Goal: Information Seeking & Learning: Learn about a topic

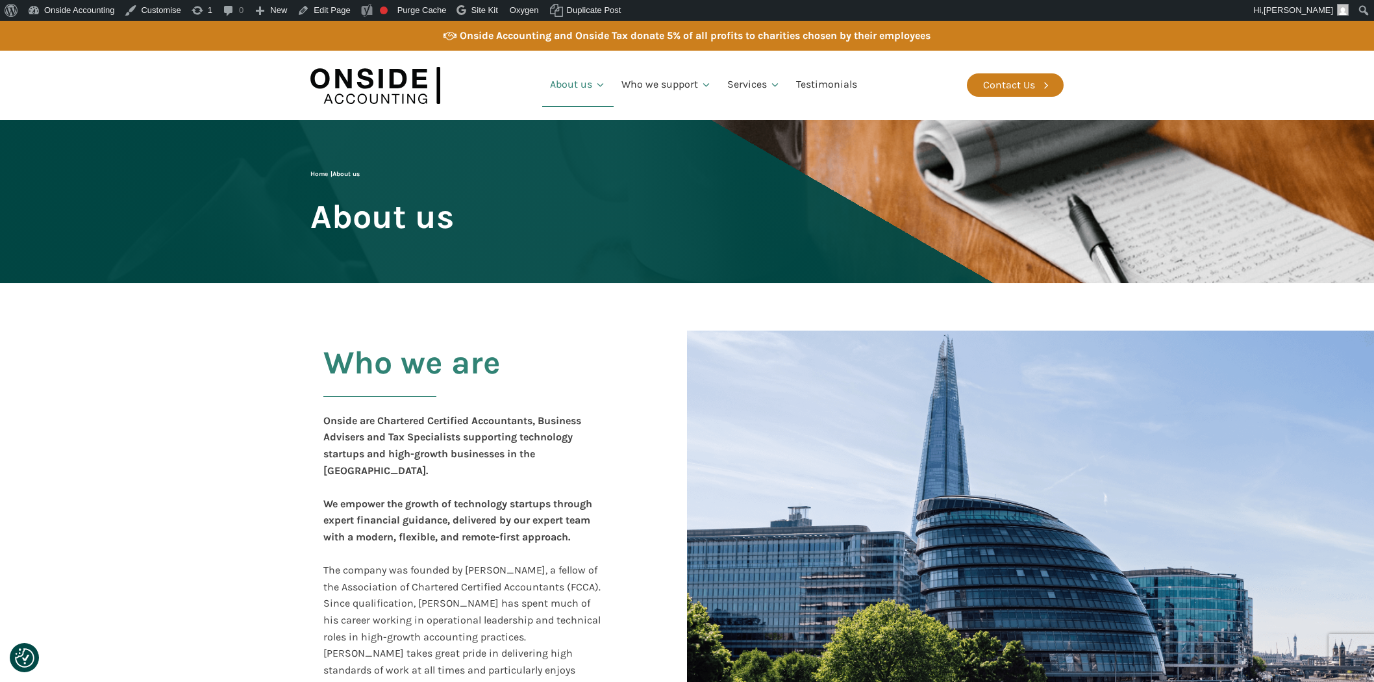
scroll to position [1626, 0]
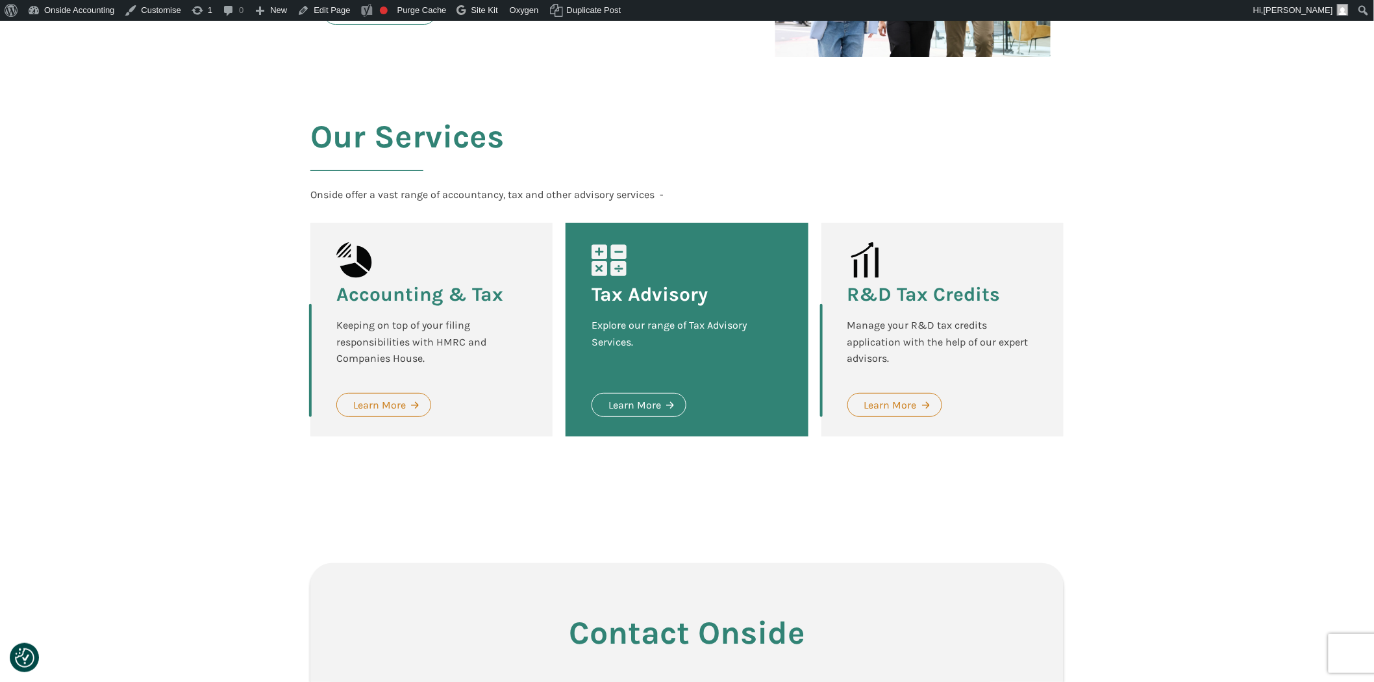
drag, startPoint x: 187, startPoint y: 243, endPoint x: 371, endPoint y: 258, distance: 184.9
click at [190, 242] on section "Our Services Onside offer a vast range of accountancy, tax and other advisory s…" at bounding box center [687, 287] width 1374 height 434
click at [884, 397] on div "Learn More" at bounding box center [890, 405] width 53 height 17
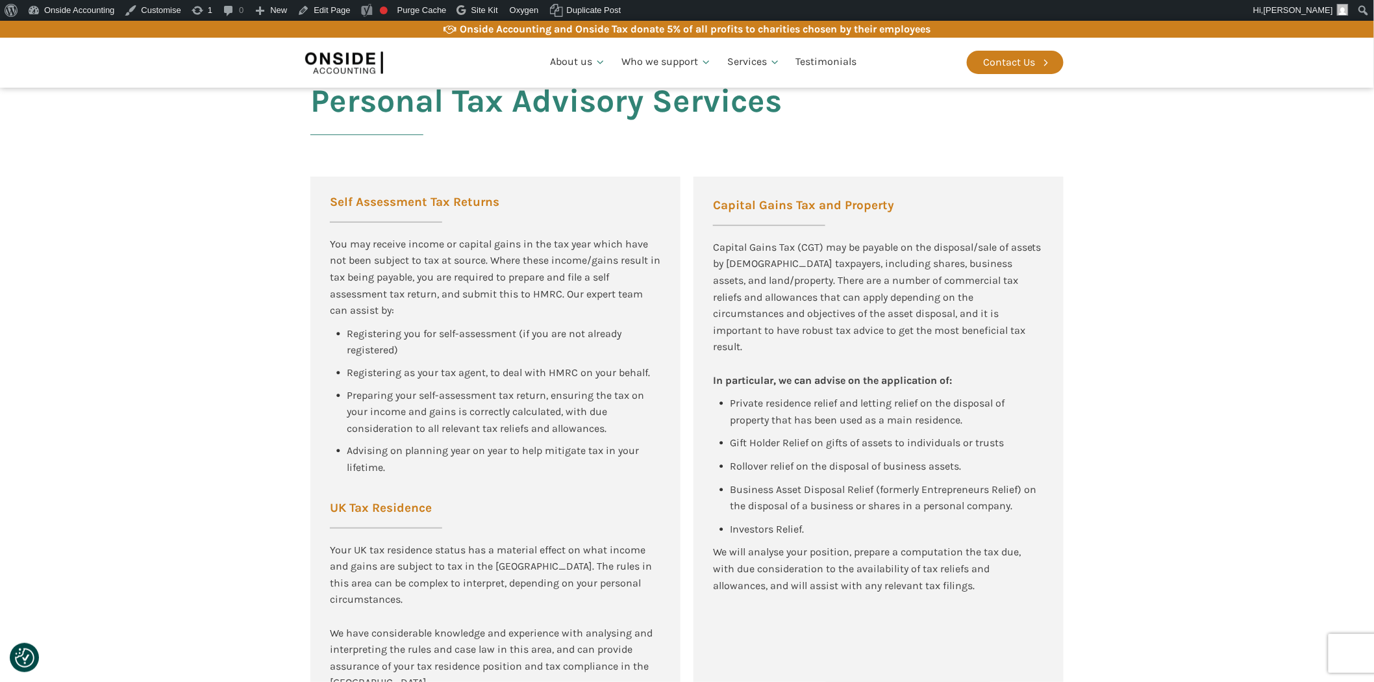
scroll to position [2430, 0]
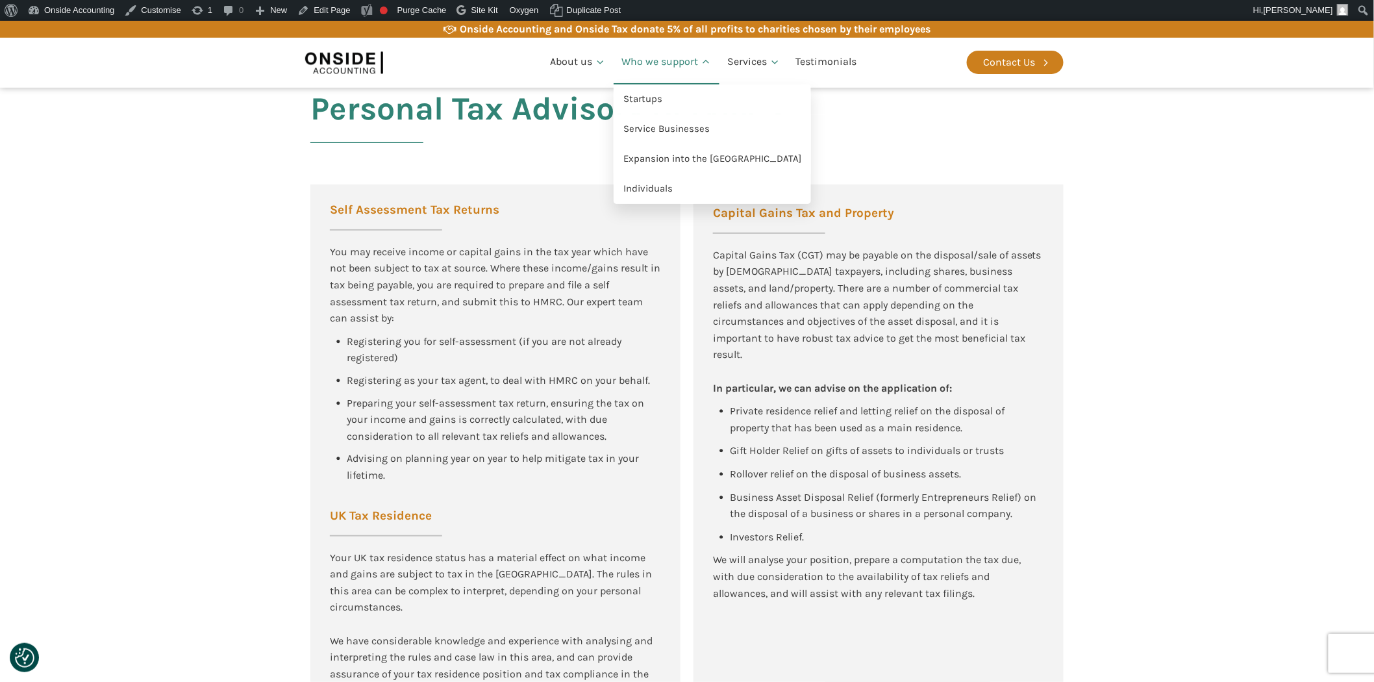
click at [684, 62] on link "Who we support" at bounding box center [666, 62] width 106 height 44
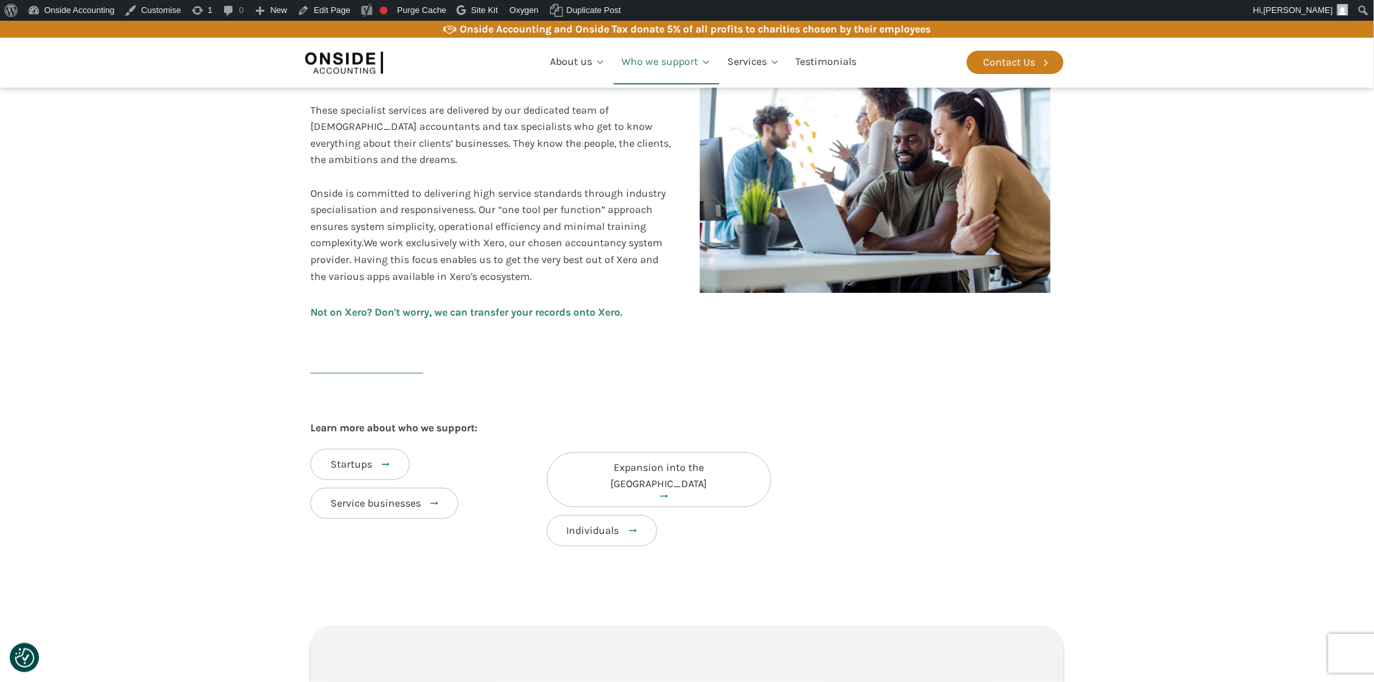
scroll to position [340, 0]
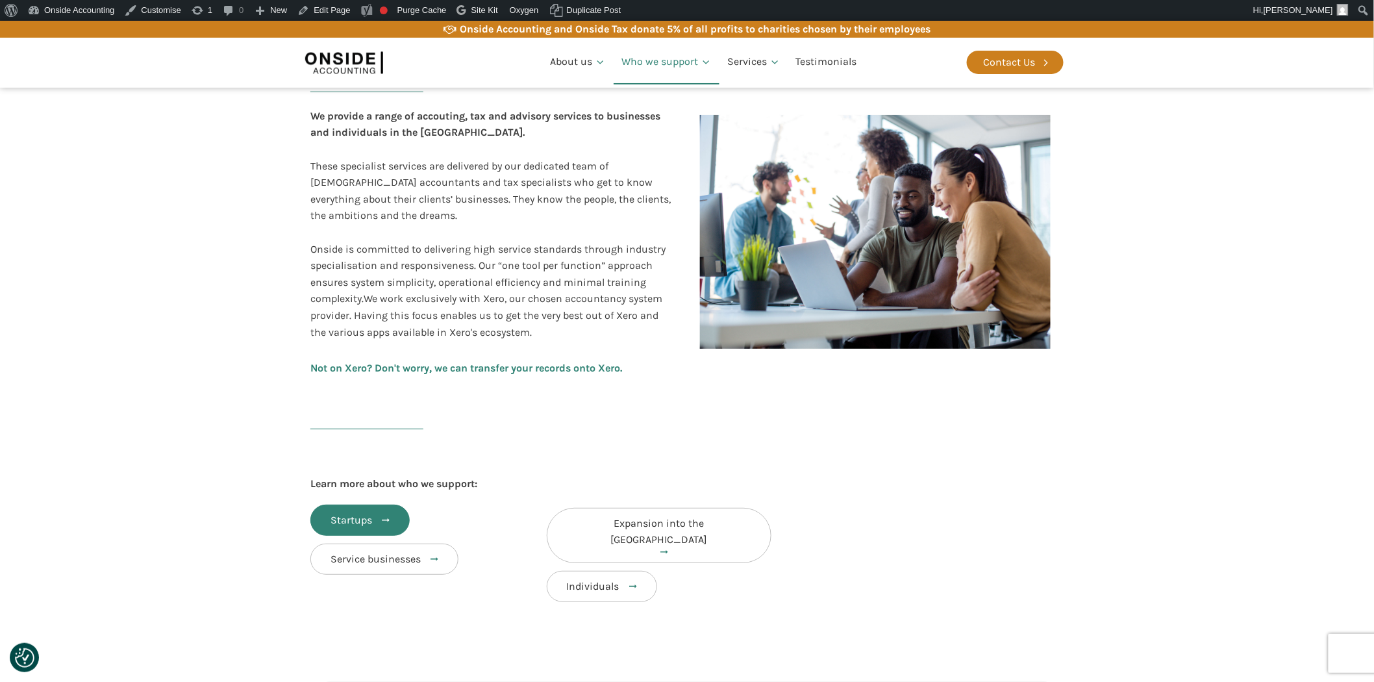
click at [333, 513] on div "Startups" at bounding box center [351, 520] width 42 height 17
